Goal: Task Accomplishment & Management: Complete application form

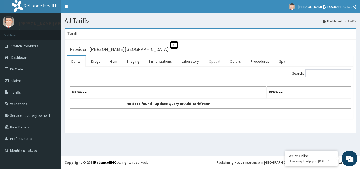
click at [212, 60] on link "Optical" at bounding box center [215, 61] width 20 height 11
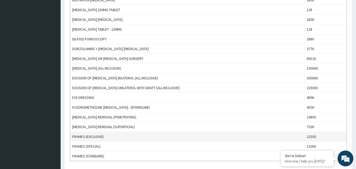
scroll to position [449, 0]
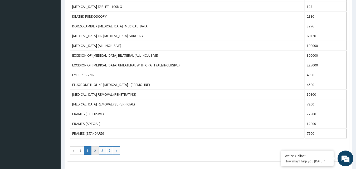
click at [95, 149] on link "2" at bounding box center [95, 150] width 8 height 8
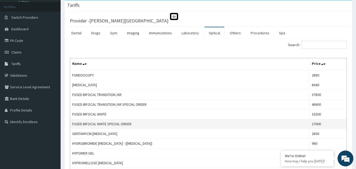
scroll to position [0, 0]
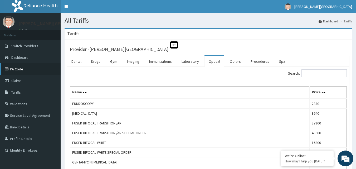
click at [25, 67] on link "PA Code" at bounding box center [30, 69] width 61 height 12
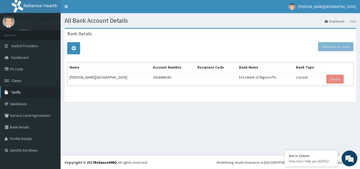
click at [23, 90] on link "Tariffs" at bounding box center [30, 93] width 61 height 12
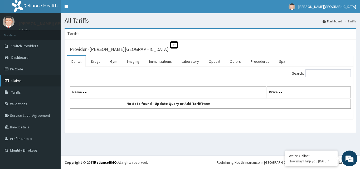
click at [24, 78] on link "Claims" at bounding box center [30, 81] width 61 height 12
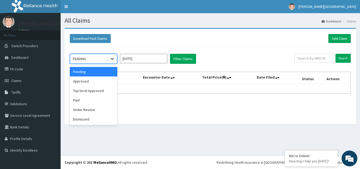
click at [114, 59] on icon at bounding box center [112, 58] width 5 height 5
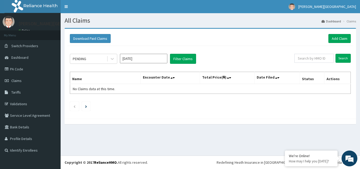
click at [129, 41] on div "Download Paid Claims Add Claim" at bounding box center [210, 38] width 281 height 9
click at [334, 37] on link "Add Claim" at bounding box center [340, 38] width 22 height 9
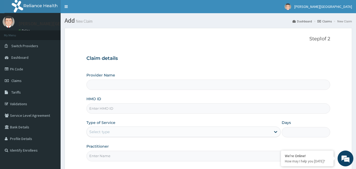
type input "[PERSON_NAME][GEOGRAPHIC_DATA]"
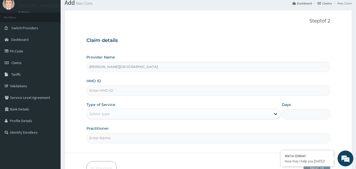
scroll to position [26, 0]
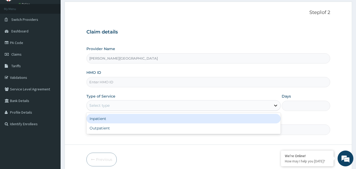
click at [277, 105] on icon at bounding box center [275, 105] width 5 height 5
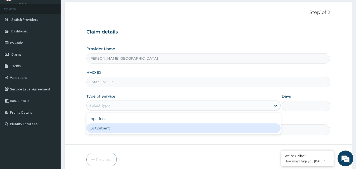
click at [265, 127] on div "Outpatient" at bounding box center [184, 127] width 194 height 9
type input "1"
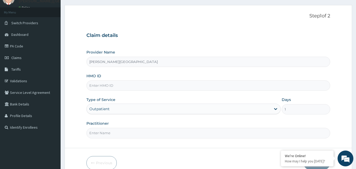
scroll to position [0, 0]
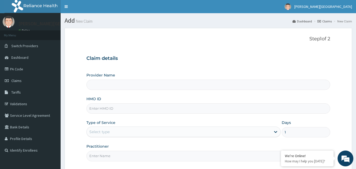
click at [120, 89] on input "Provider Name" at bounding box center [209, 85] width 244 height 10
type input "[PERSON_NAME][GEOGRAPHIC_DATA]"
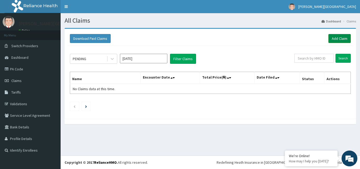
click at [340, 37] on link "Add Claim" at bounding box center [340, 38] width 22 height 9
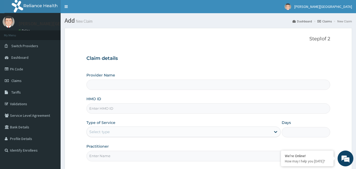
type input "[PERSON_NAME][GEOGRAPHIC_DATA]"
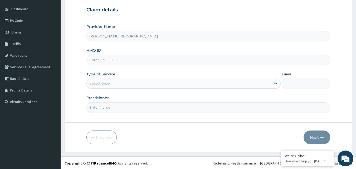
scroll to position [49, 0]
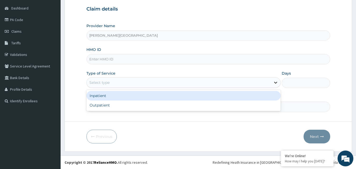
click at [275, 82] on icon at bounding box center [275, 82] width 5 height 5
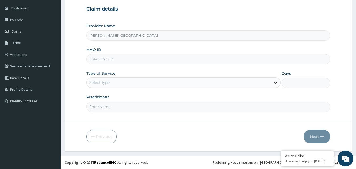
click at [274, 82] on icon at bounding box center [275, 82] width 5 height 5
click at [17, 90] on link "Profile Details" at bounding box center [30, 90] width 61 height 12
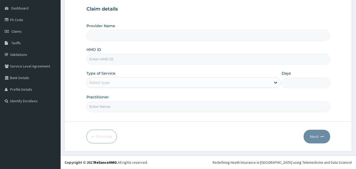
scroll to position [49, 0]
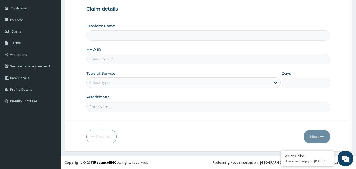
type input "[PERSON_NAME][GEOGRAPHIC_DATA]"
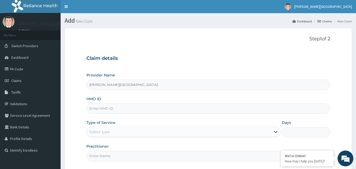
scroll to position [0, 0]
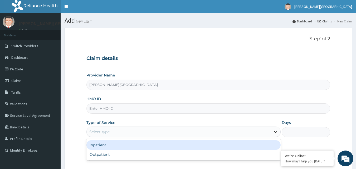
click at [277, 132] on icon at bounding box center [275, 132] width 3 height 2
